Goal: Task Accomplishment & Management: Use online tool/utility

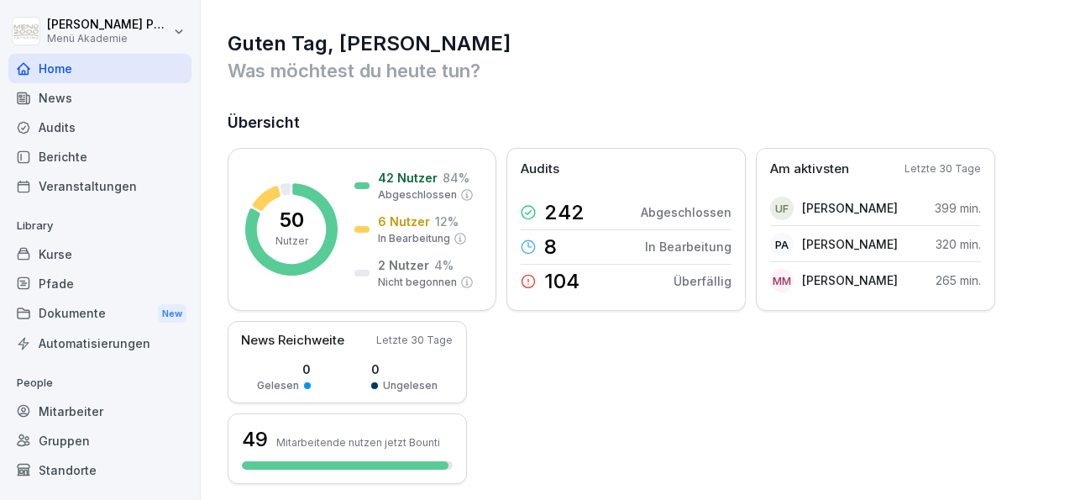
click at [70, 96] on div "News" at bounding box center [99, 97] width 183 height 29
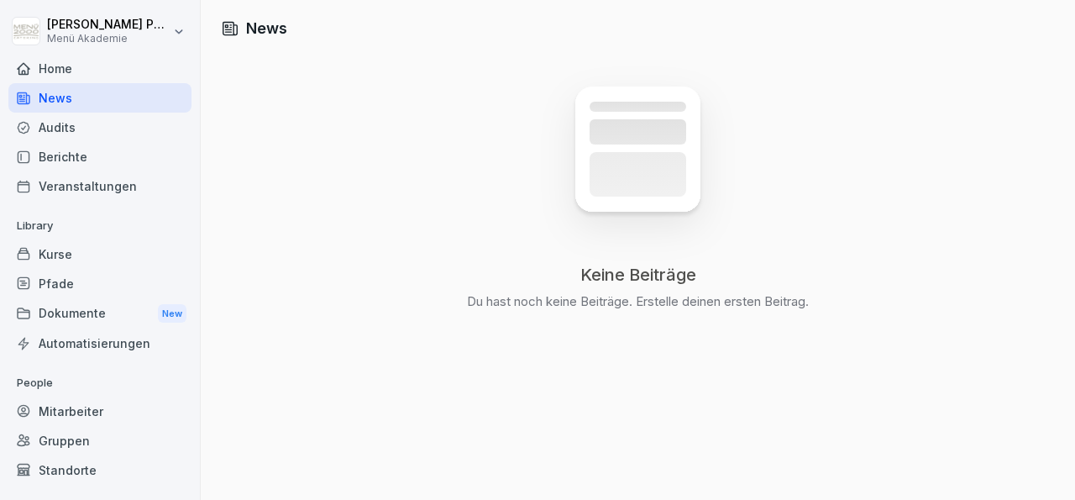
click at [73, 400] on div "Mitarbeiter" at bounding box center [99, 410] width 183 height 29
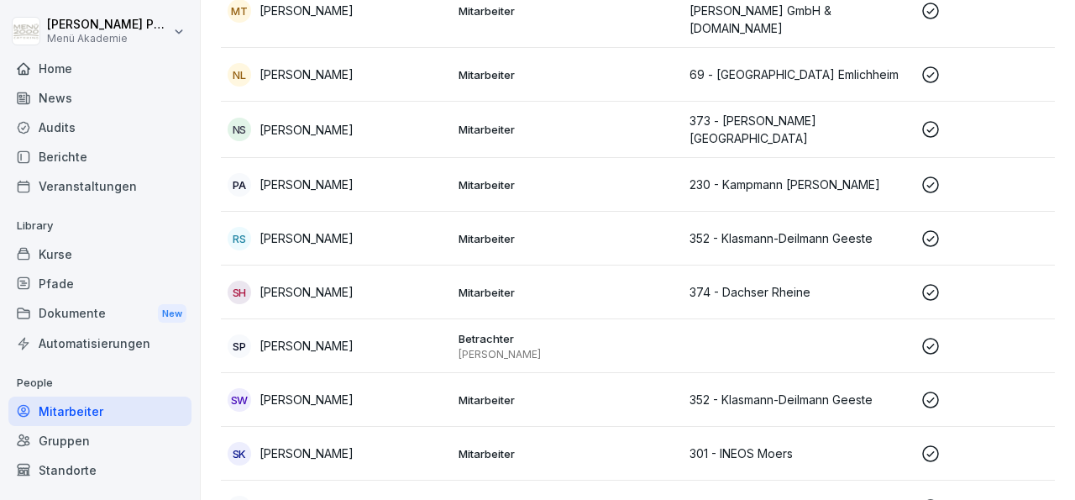
scroll to position [2161, 0]
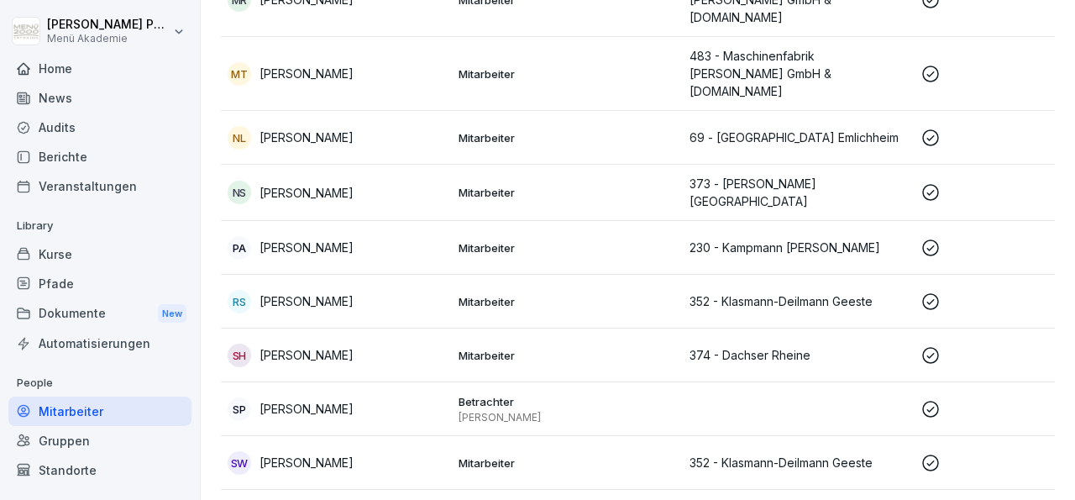
click at [493, 394] on p "Betrachter" at bounding box center [566, 401] width 217 height 15
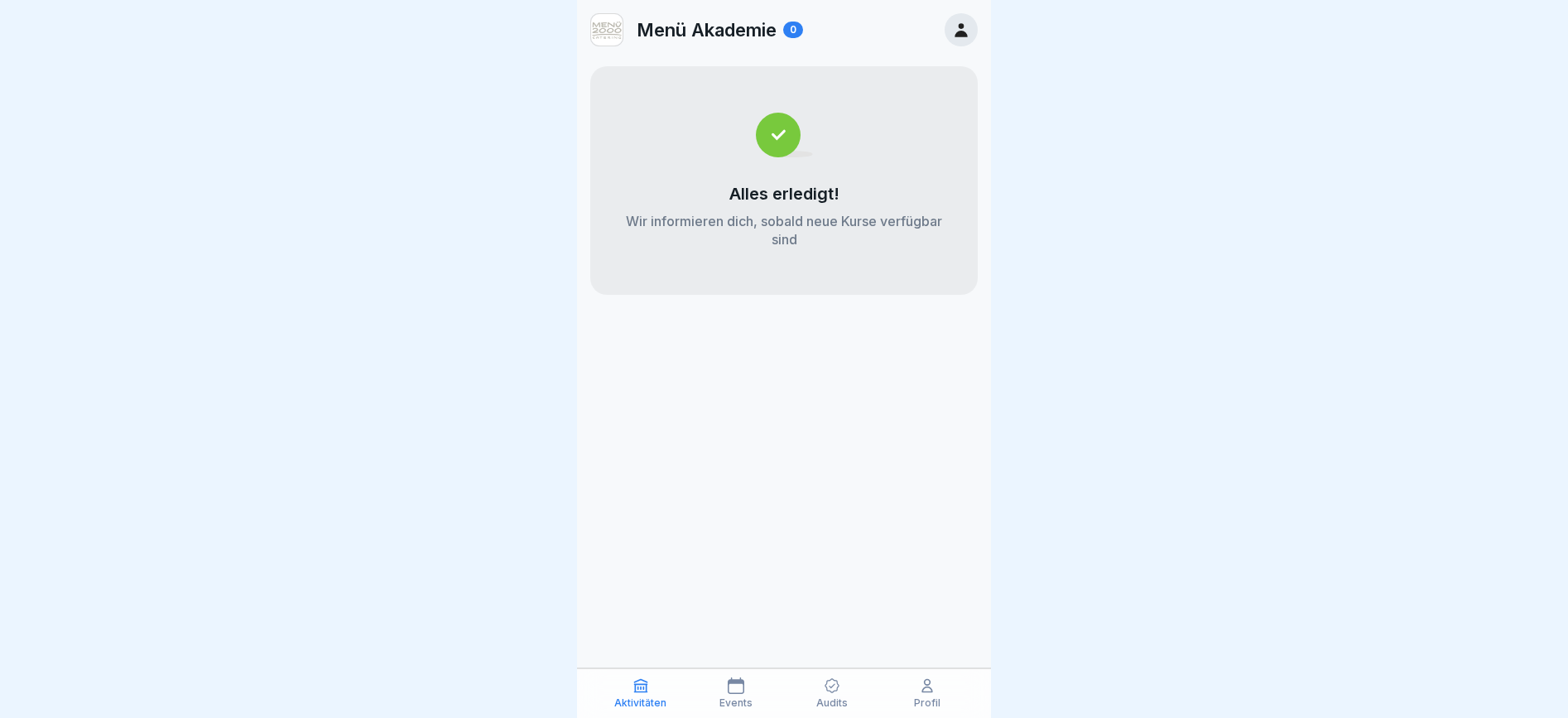
click at [842, 683] on div "Audits" at bounding box center [831, 693] width 88 height 32
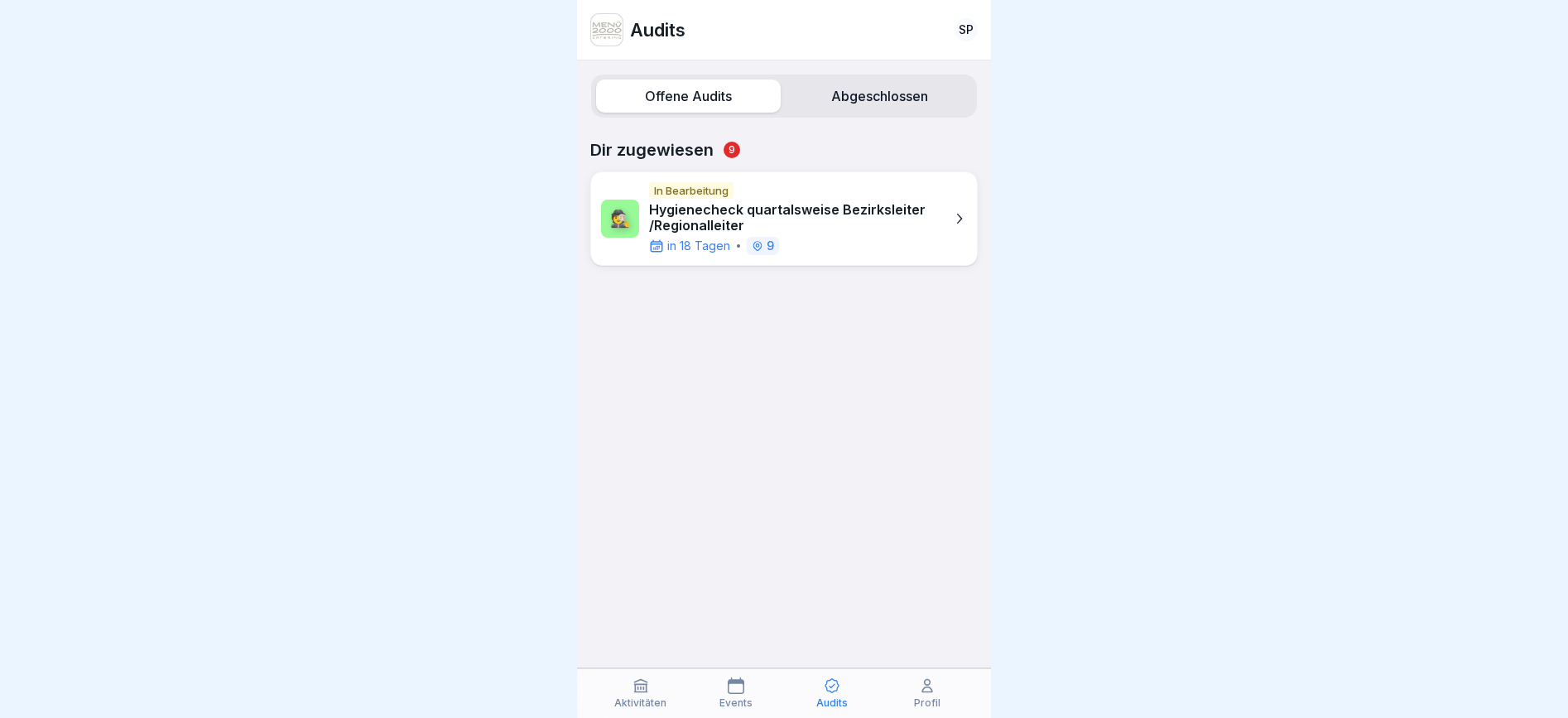
click at [922, 214] on div "🕵️ In Bearbeitung Hygienecheck quartalsweise Bezirksleiter /Regionalleiter in 1…" at bounding box center [784, 219] width 388 height 95
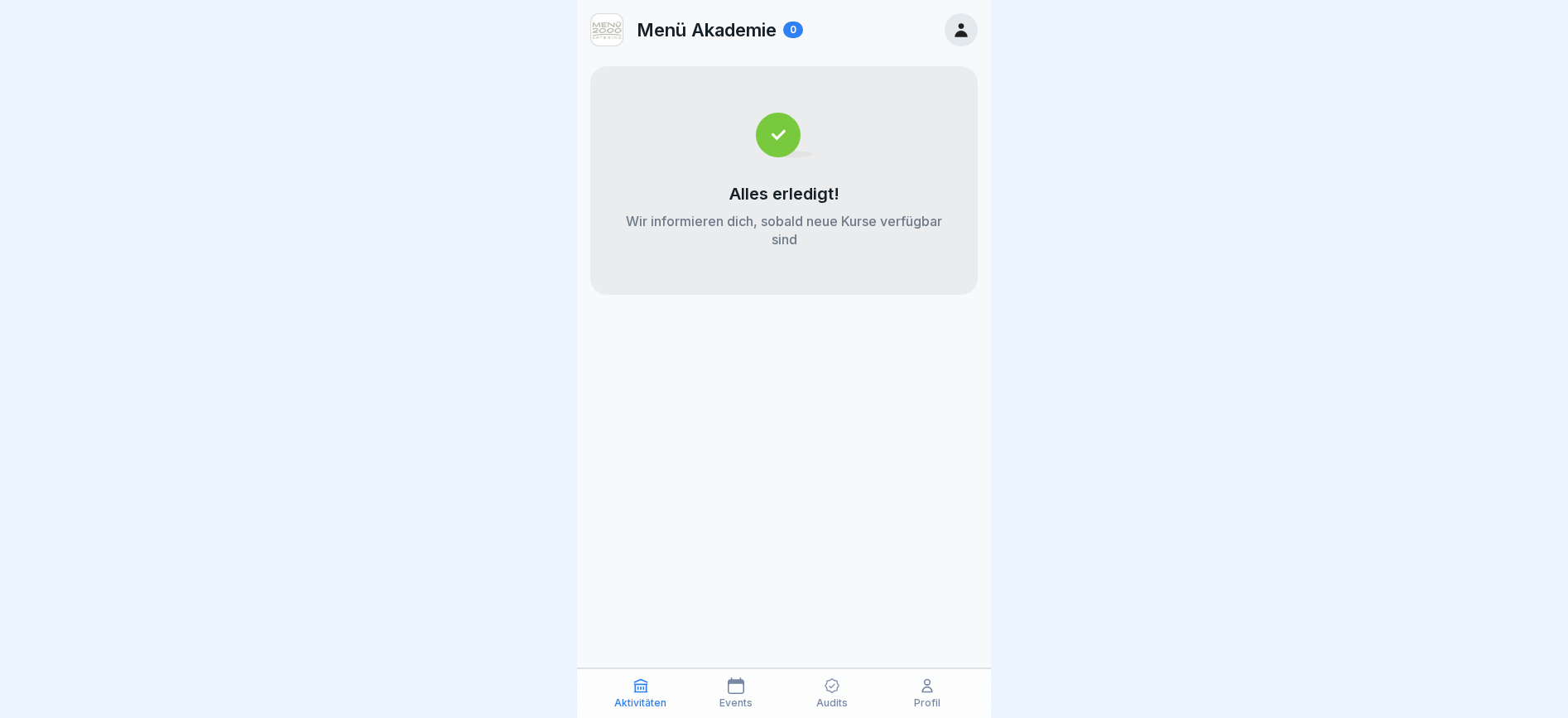
click at [921, 694] on icon at bounding box center [927, 685] width 17 height 17
click at [939, 691] on div "Profil" at bounding box center [928, 693] width 88 height 32
